Goal: Task Accomplishment & Management: Manage account settings

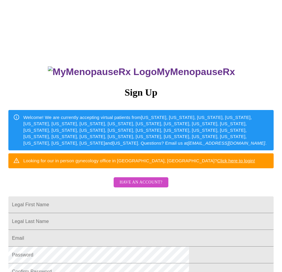
click at [132, 187] on span "Have an account?" at bounding box center [141, 182] width 43 height 7
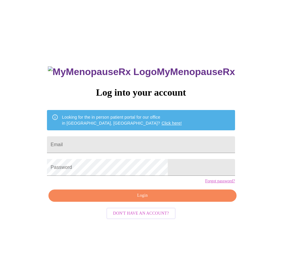
click at [205, 184] on link "Forgot password?" at bounding box center [220, 181] width 30 height 5
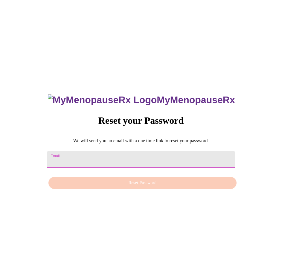
drag, startPoint x: 98, startPoint y: 149, endPoint x: 99, endPoint y: 155, distance: 5.8
click at [98, 152] on input "Email" at bounding box center [141, 160] width 188 height 17
paste input "[EMAIL_ADDRESS][DOMAIN_NAME]"
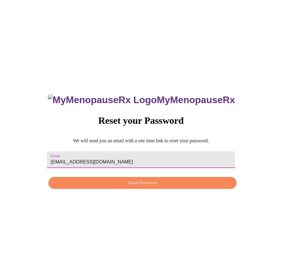
type input "[EMAIL_ADDRESS][DOMAIN_NAME]"
click at [57, 204] on div "MyMenopauseRx Reset your Password We will send you an email with a one time lin…" at bounding box center [141, 138] width 278 height 272
click at [128, 156] on input "[EMAIL_ADDRESS][DOMAIN_NAME]" at bounding box center [141, 160] width 188 height 17
click at [100, 185] on span "Reset Password" at bounding box center [142, 183] width 174 height 7
